Goal: Task Accomplishment & Management: Complete application form

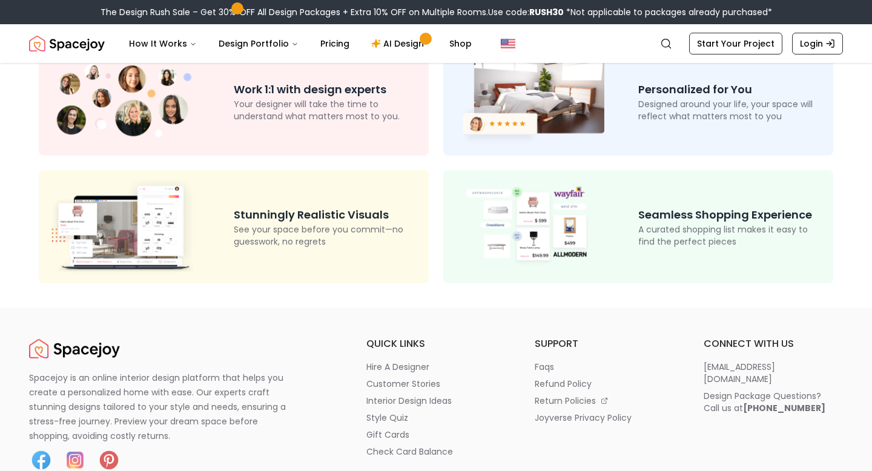
scroll to position [136, 0]
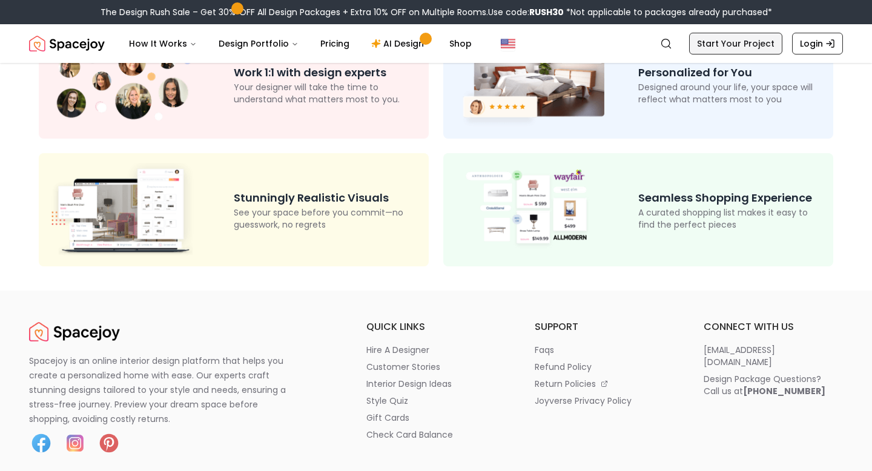
click at [725, 48] on link "Start Your Project" at bounding box center [735, 44] width 93 height 22
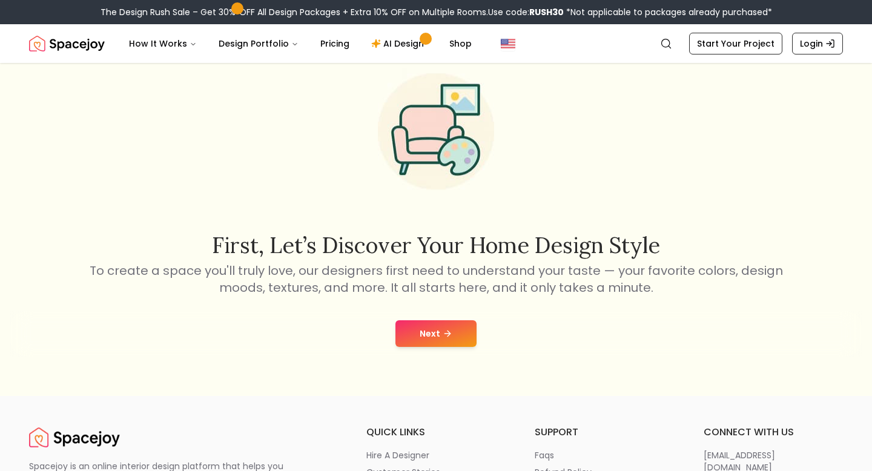
scroll to position [162, 0]
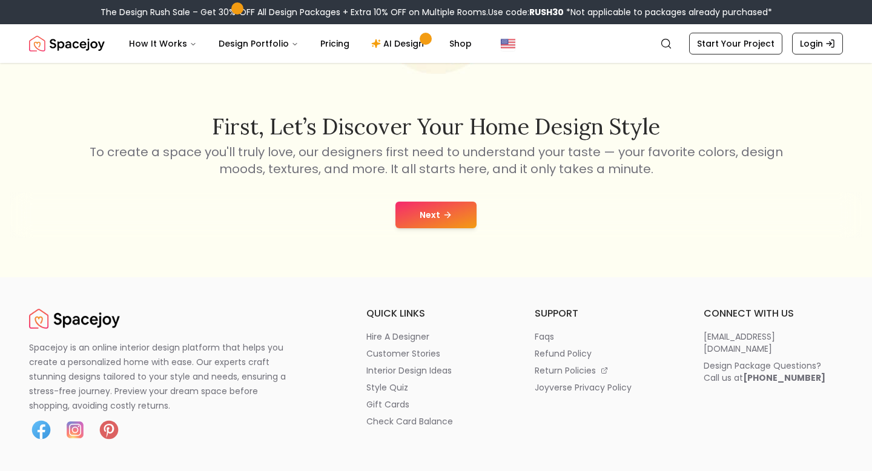
click at [430, 204] on button "Next" at bounding box center [435, 215] width 81 height 27
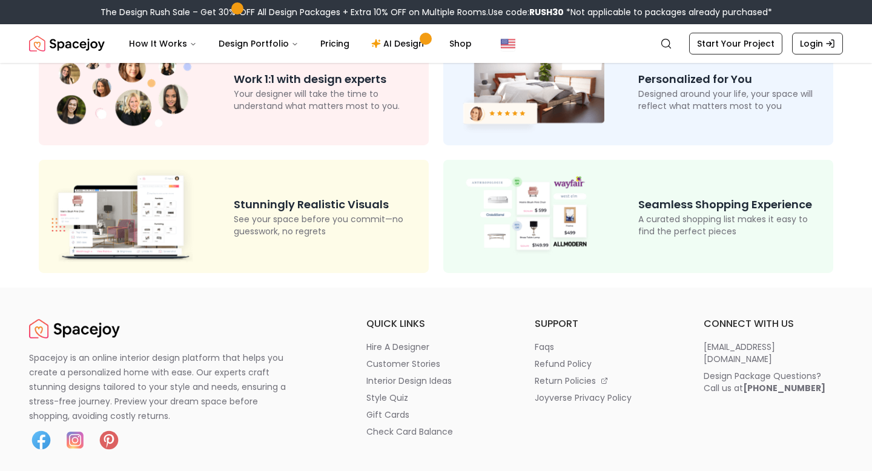
scroll to position [136, 0]
